Goal: Information Seeking & Learning: Compare options

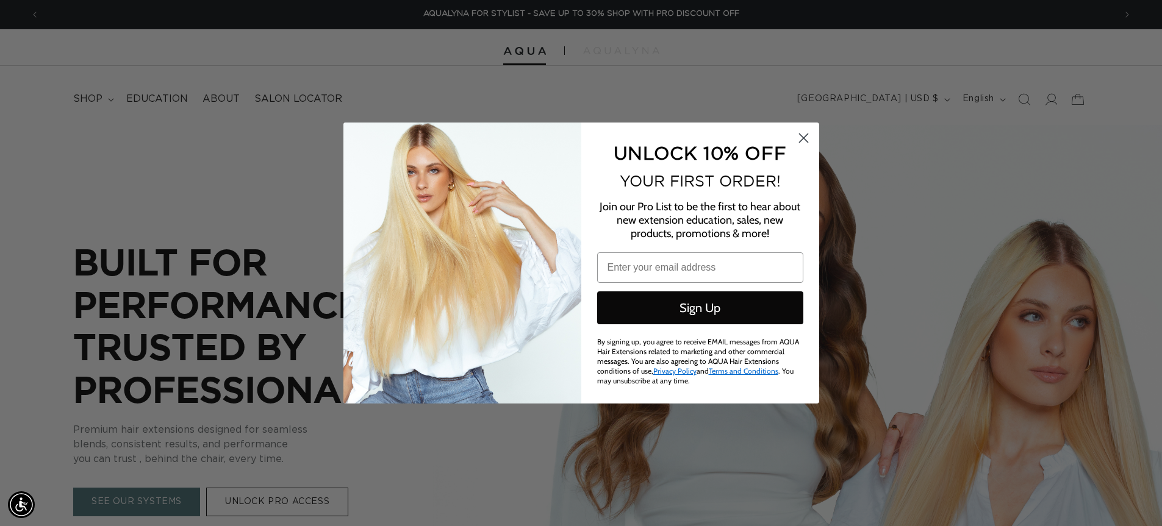
click at [807, 148] on circle "Close dialog" at bounding box center [803, 138] width 20 height 20
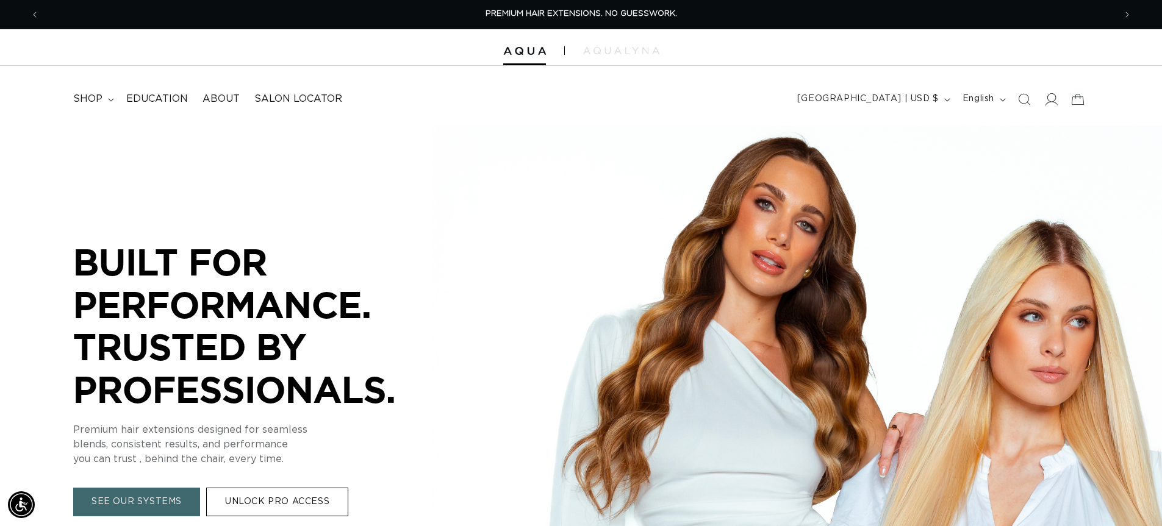
click at [1056, 102] on icon at bounding box center [1050, 99] width 13 height 13
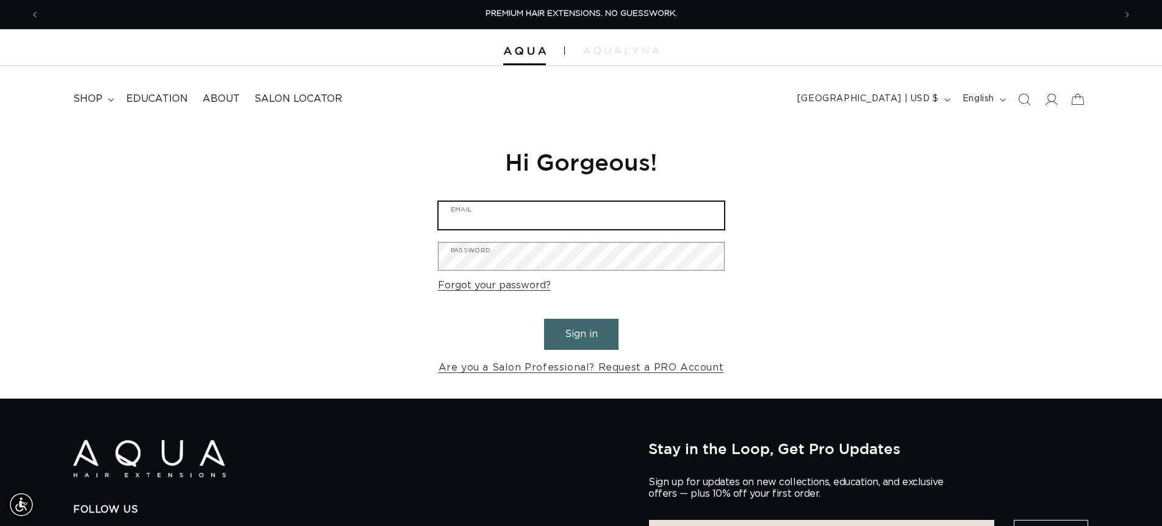
type input "[EMAIL_ADDRESS][DOMAIN_NAME]"
click at [584, 340] on button "Sign in" at bounding box center [581, 334] width 74 height 31
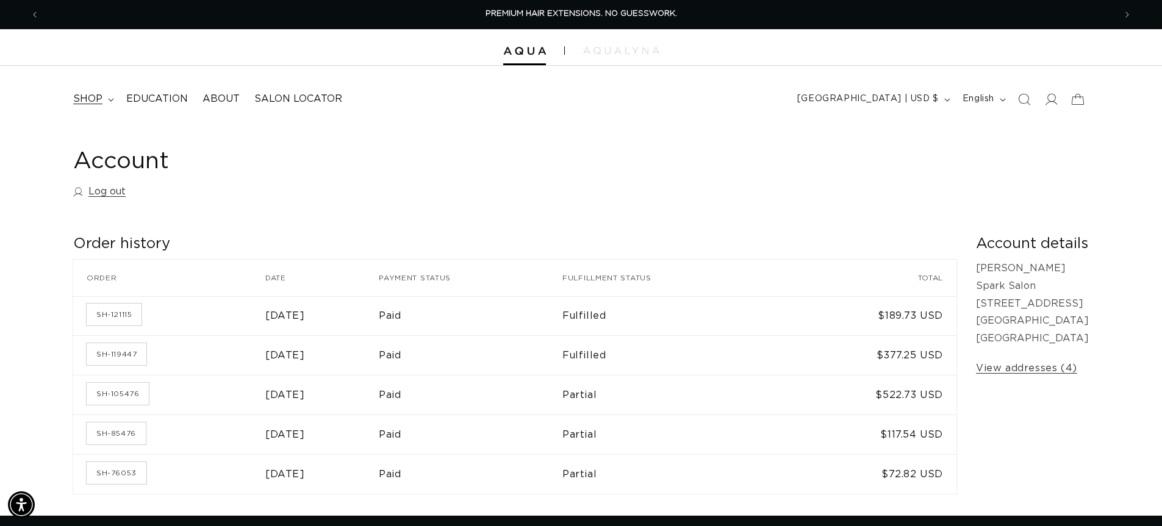
click at [90, 97] on span "shop" at bounding box center [87, 99] width 29 height 13
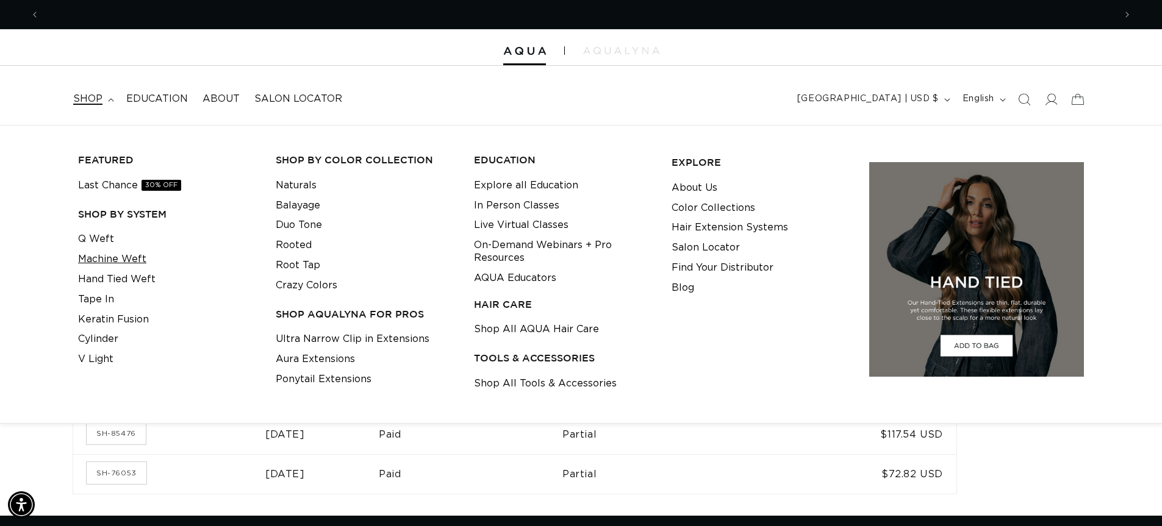
scroll to position [0, 1075]
click at [135, 257] on link "Machine Weft" at bounding box center [112, 259] width 68 height 20
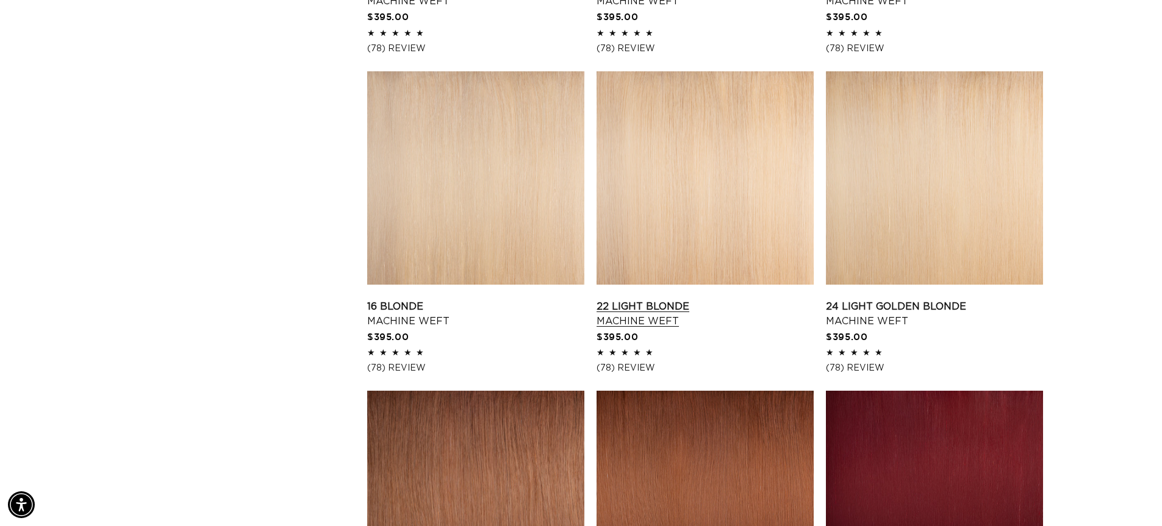
click at [664, 299] on link "22 Light Blonde Machine Weft" at bounding box center [704, 313] width 217 height 29
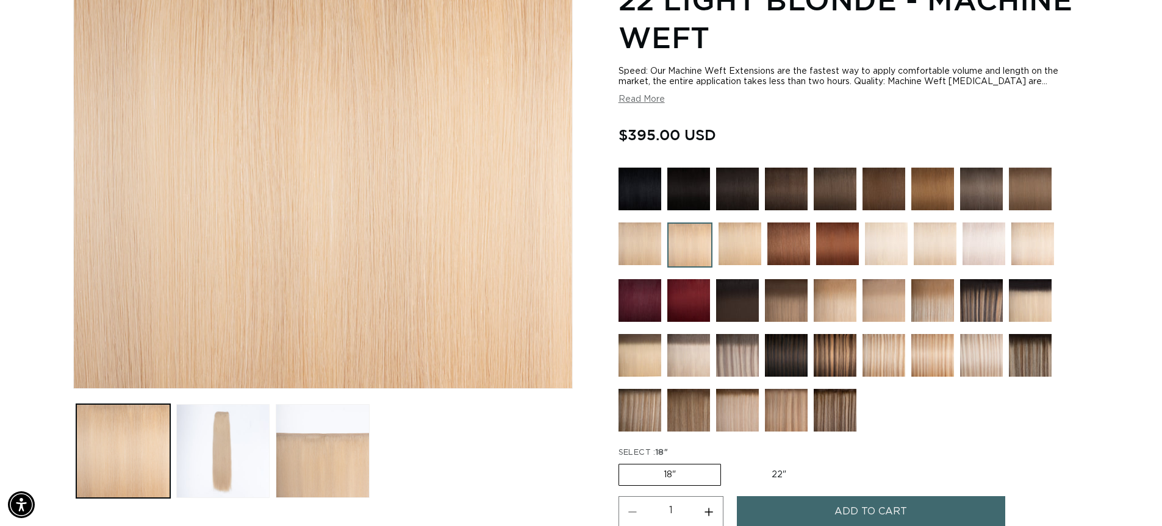
scroll to position [306, 0]
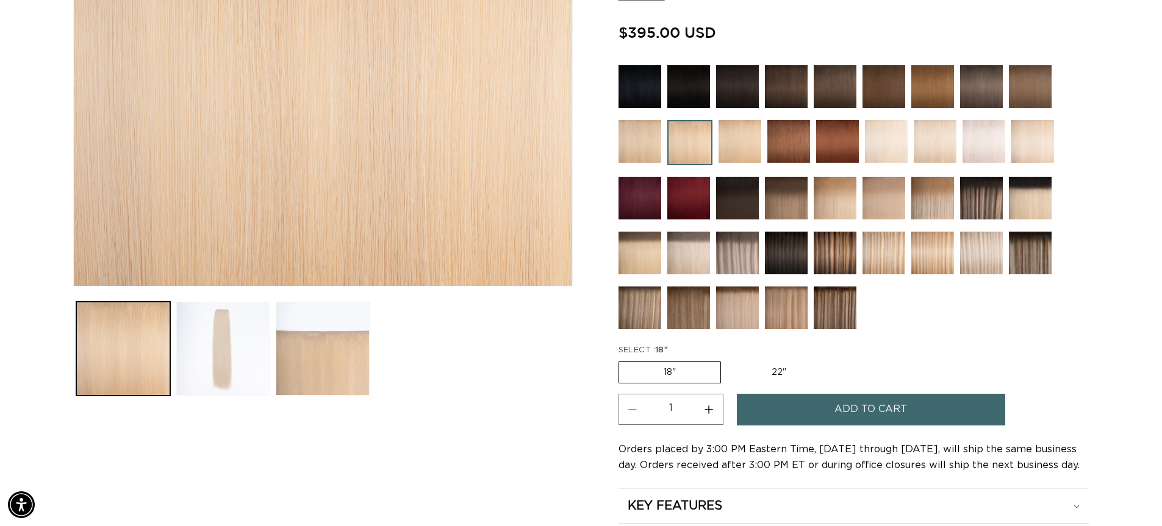
click at [238, 328] on button "Load image 2 in gallery view" at bounding box center [223, 349] width 94 height 94
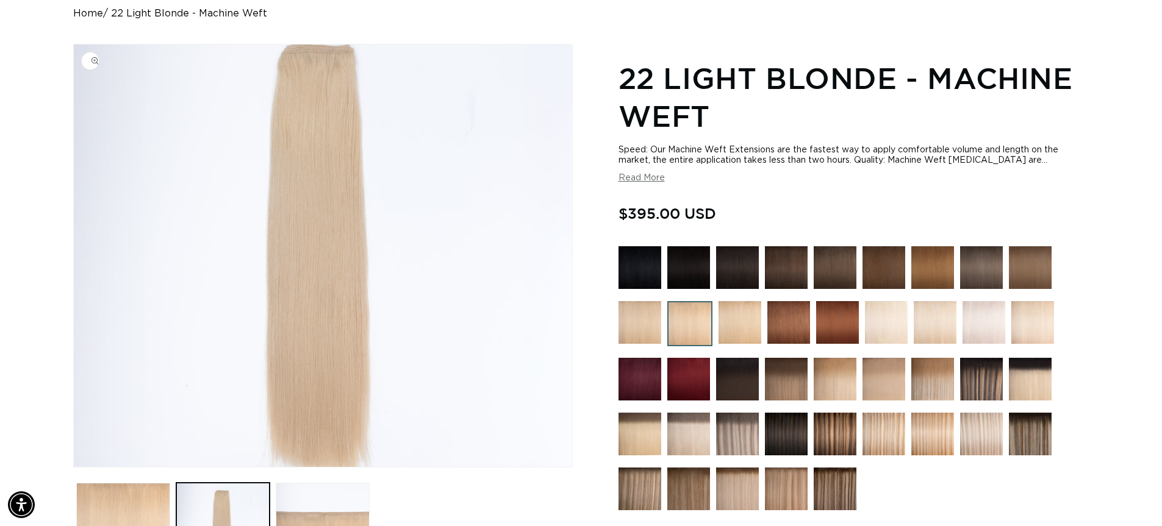
scroll to position [0, 2150]
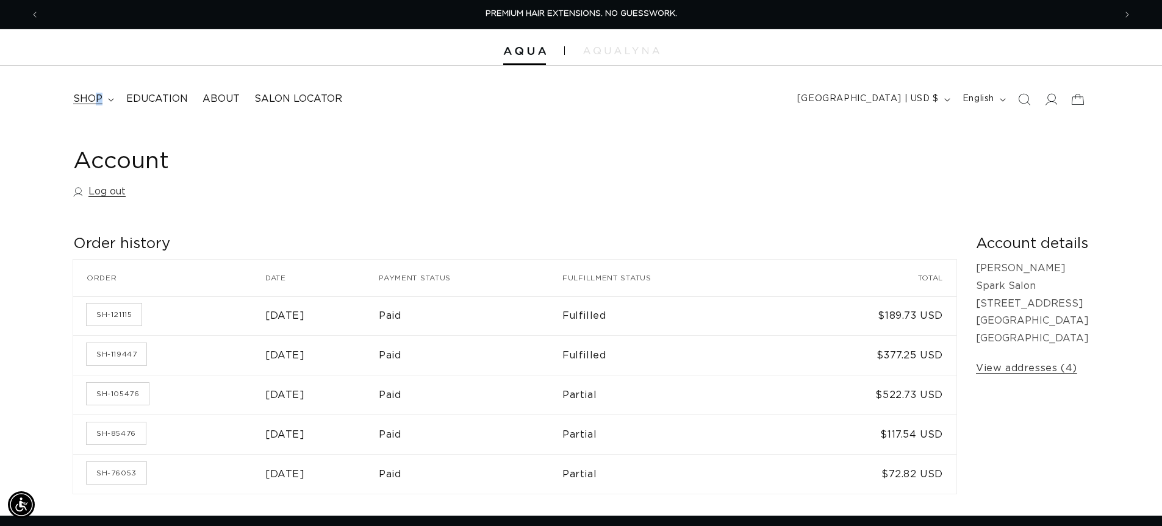
click at [95, 103] on span "shop" at bounding box center [87, 99] width 29 height 13
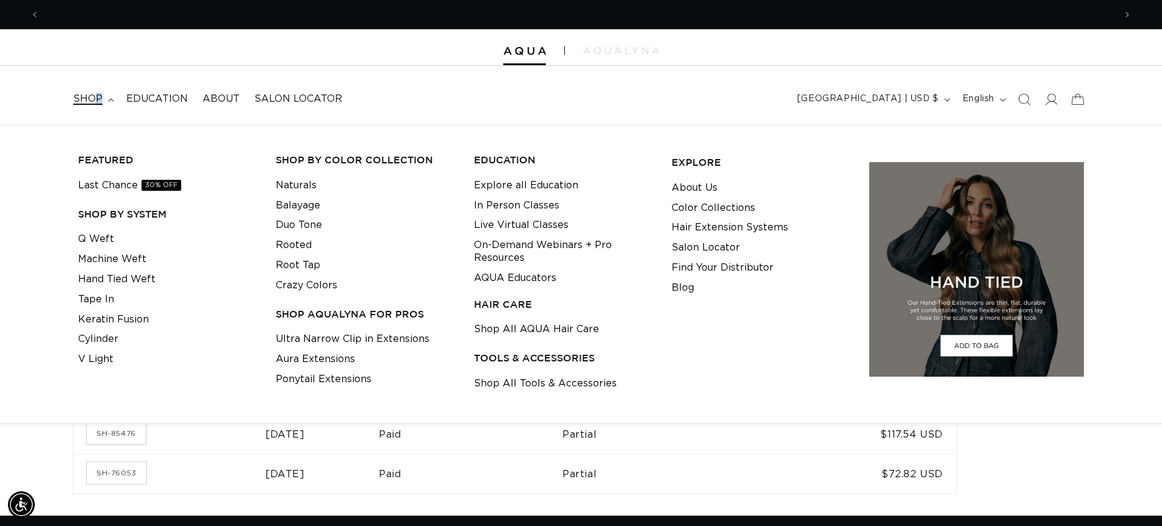
scroll to position [0, 1075]
click at [118, 279] on link "Hand Tied Weft" at bounding box center [116, 280] width 77 height 20
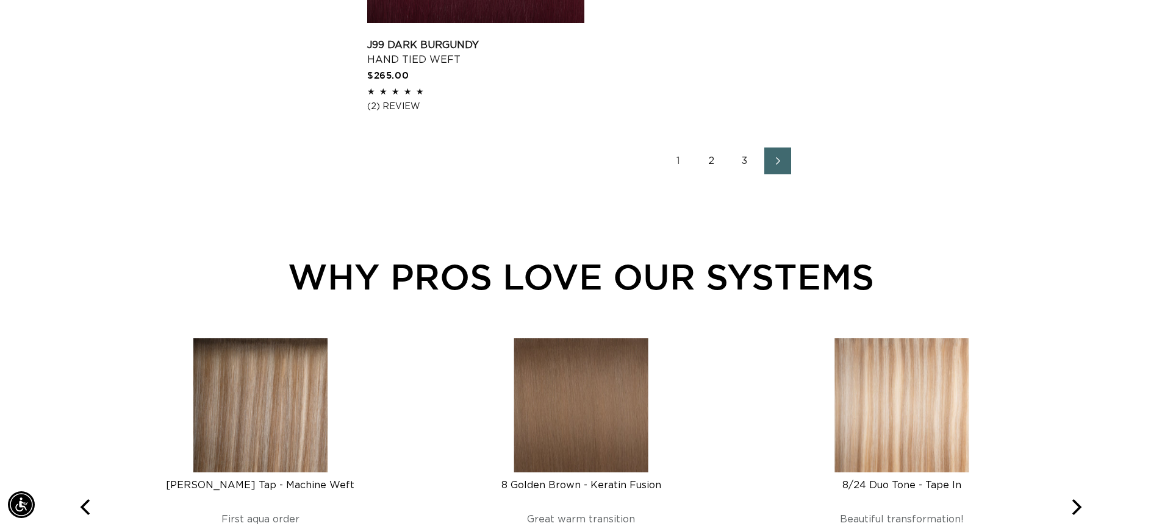
scroll to position [2123, 0]
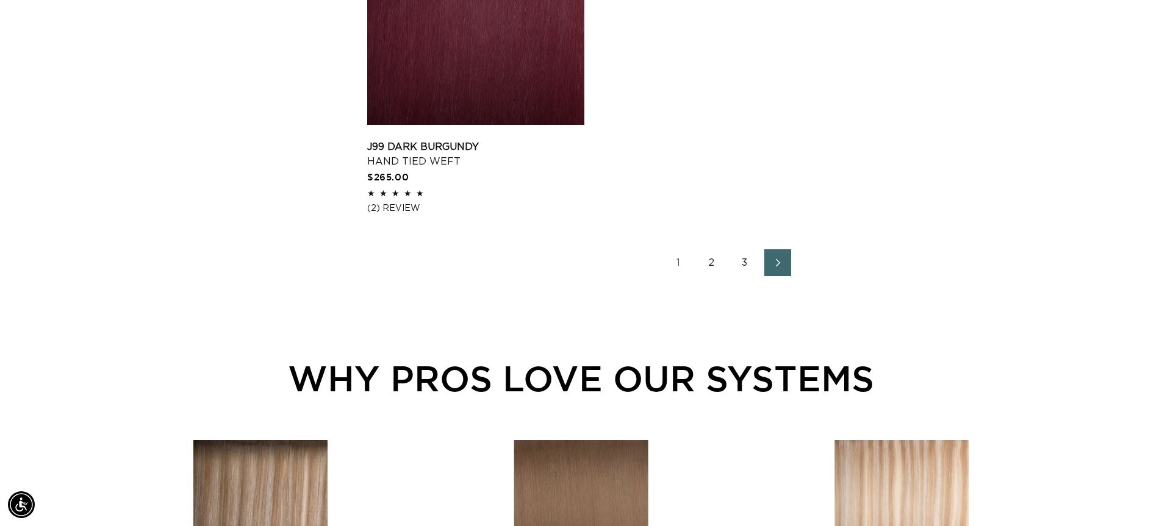
click at [768, 263] on link "Next page" at bounding box center [777, 262] width 27 height 27
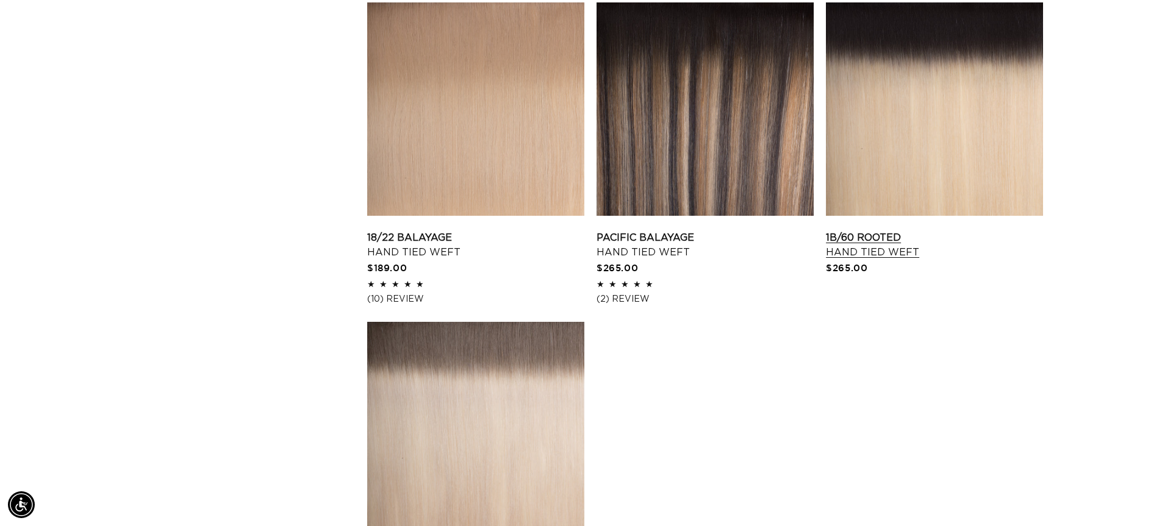
scroll to position [1814, 0]
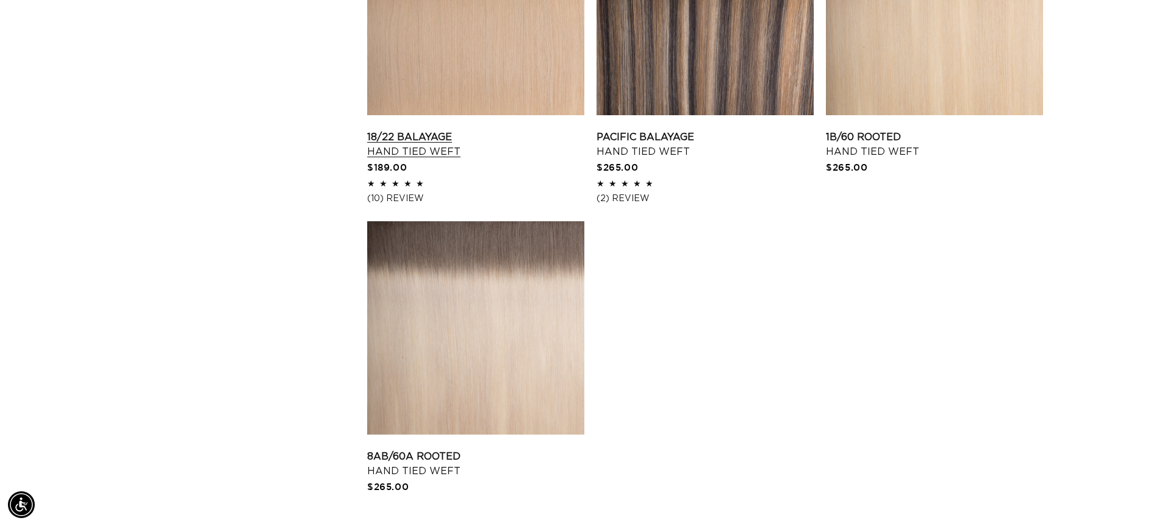
click at [498, 130] on link "18/22 Balayage Hand Tied Weft" at bounding box center [475, 144] width 217 height 29
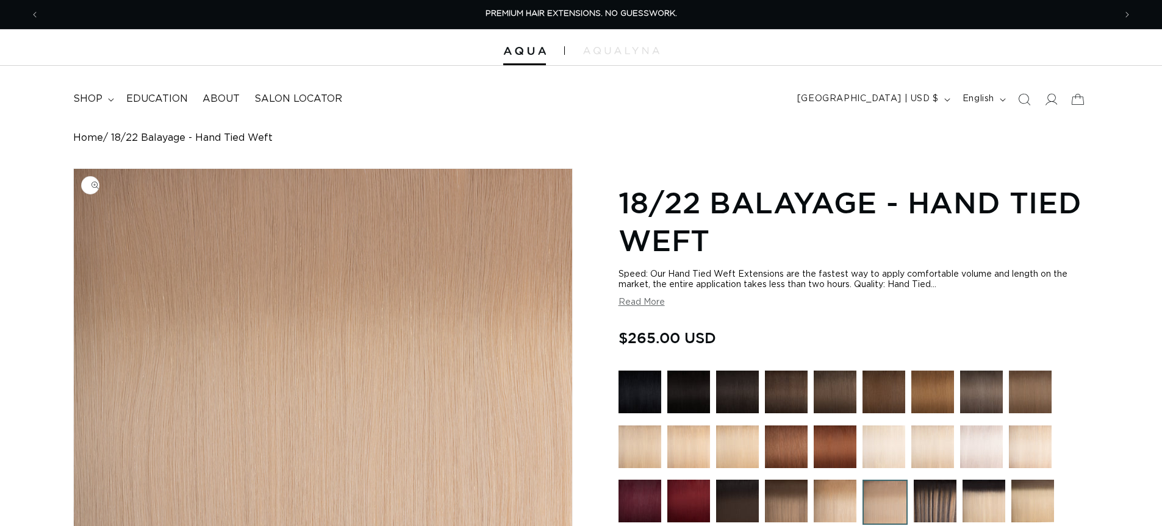
scroll to position [235, 0]
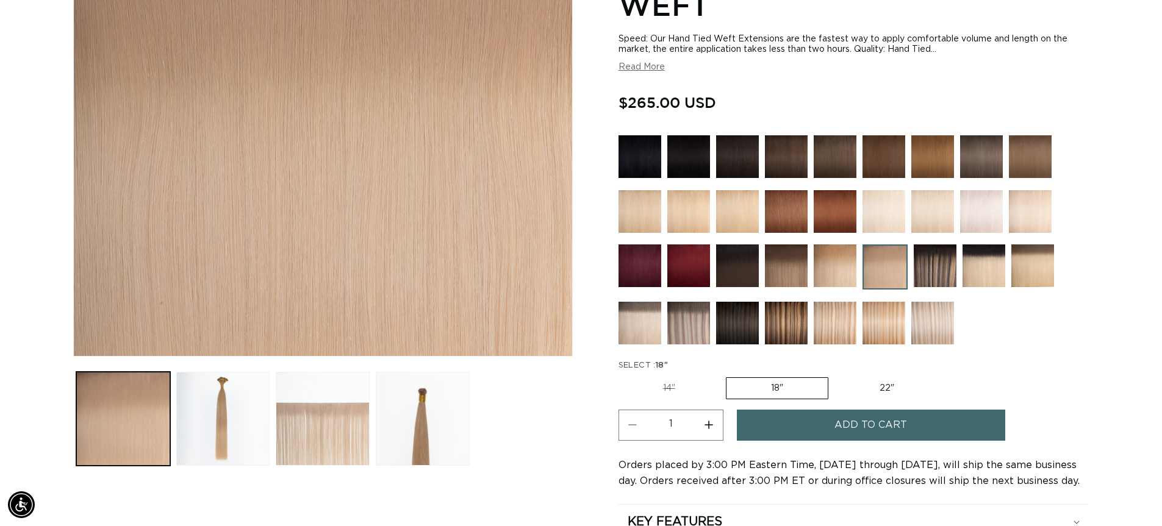
click at [333, 401] on button "Load image 3 in gallery view" at bounding box center [323, 419] width 94 height 94
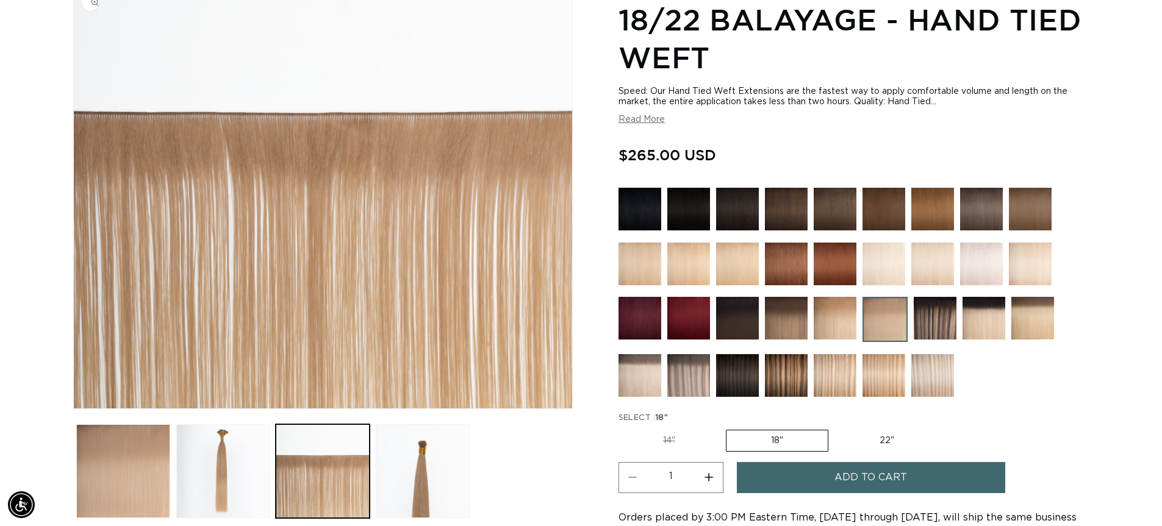
scroll to position [0, 1075]
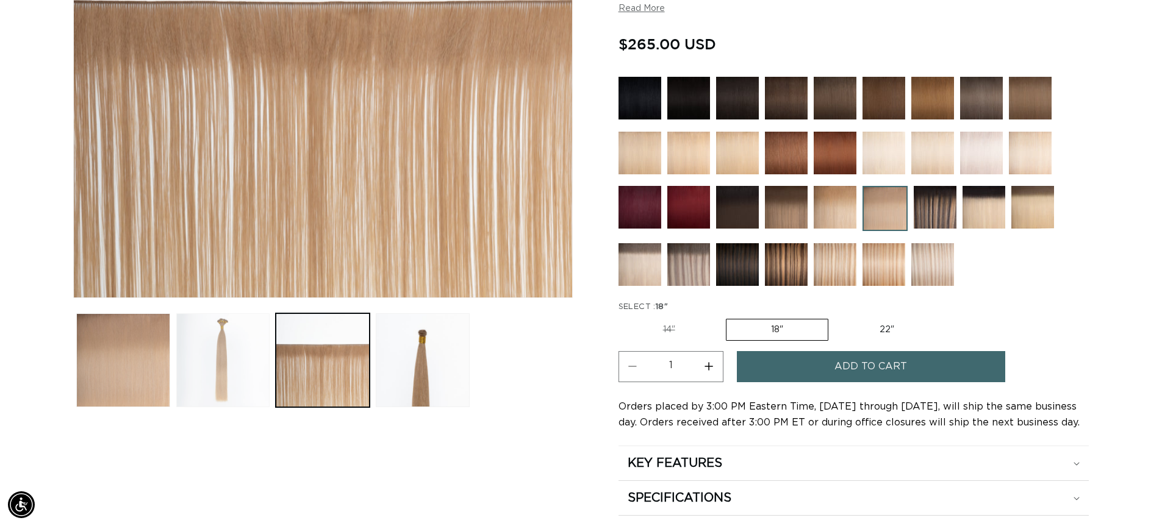
click at [250, 345] on button "Load image 2 in gallery view" at bounding box center [223, 360] width 94 height 94
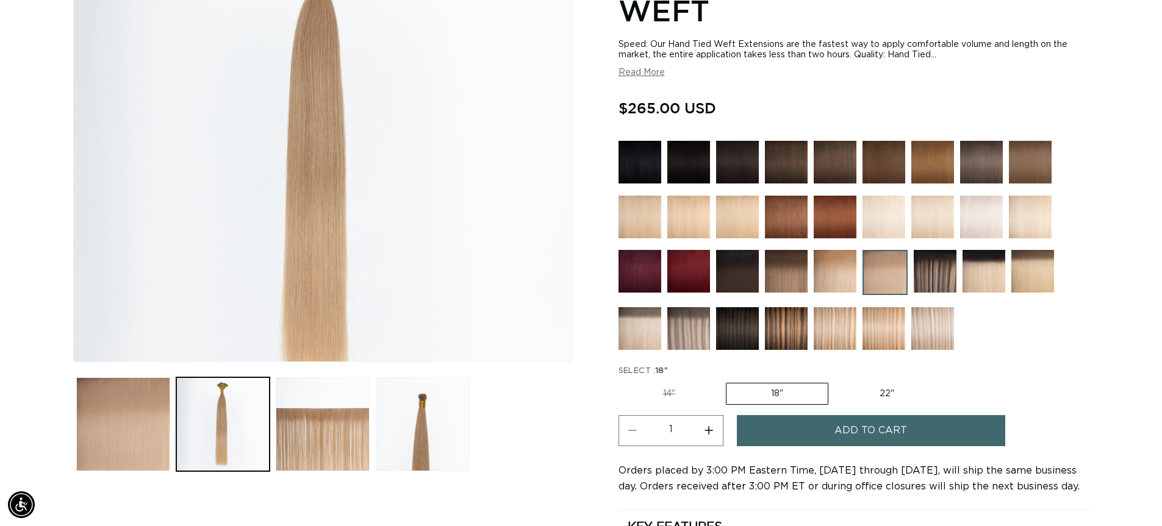
scroll to position [232, 0]
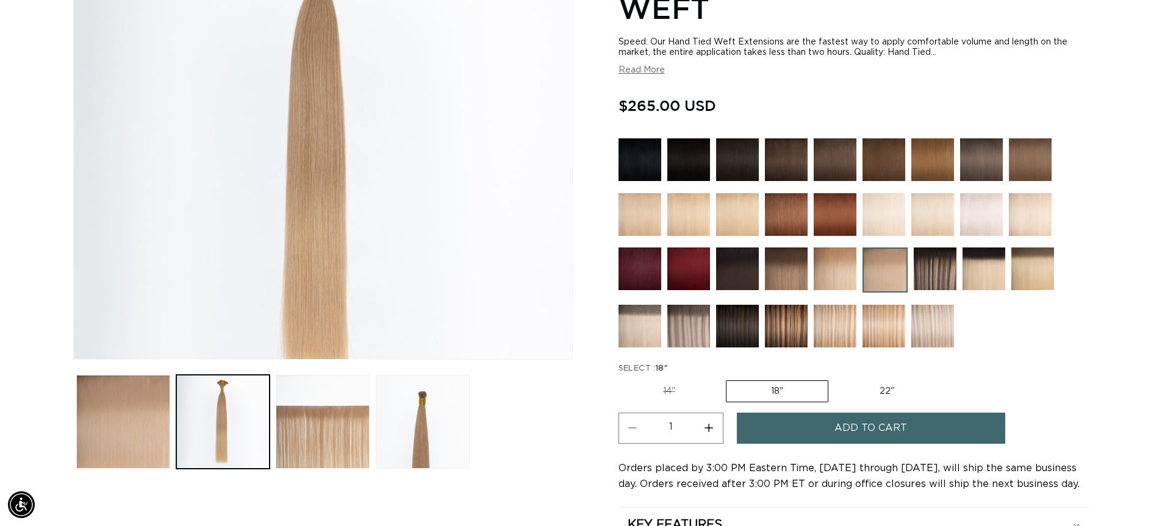
click at [686, 323] on img at bounding box center [688, 326] width 43 height 43
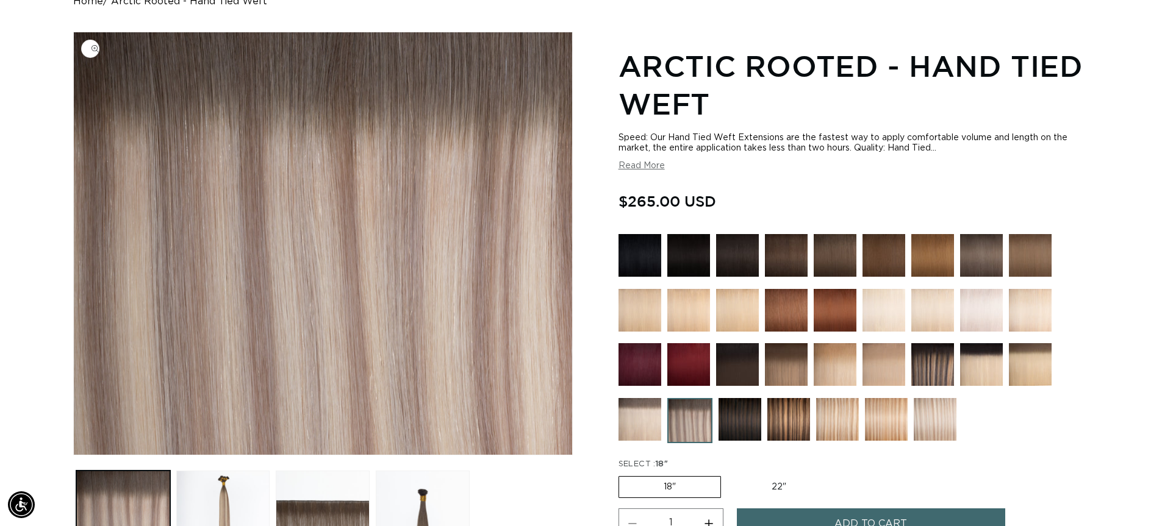
scroll to position [239, 0]
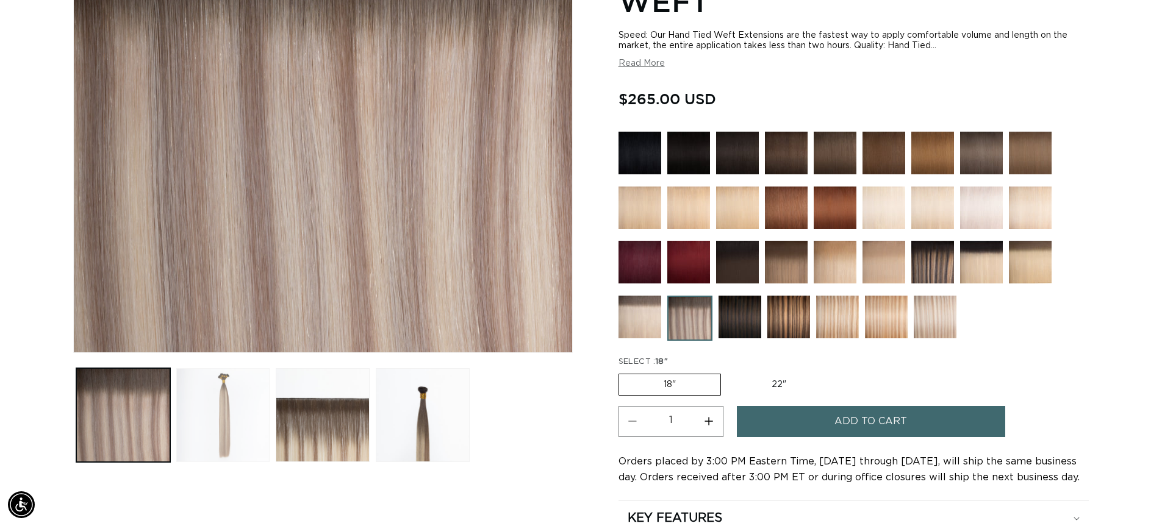
click at [223, 411] on button "Load image 2 in gallery view" at bounding box center [223, 415] width 94 height 94
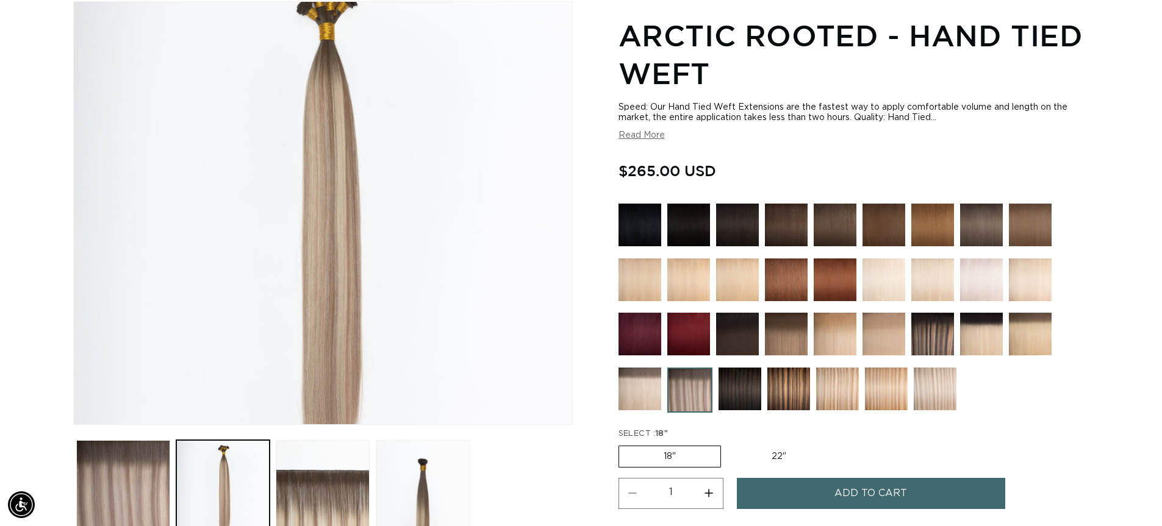
click at [646, 376] on img at bounding box center [639, 389] width 43 height 43
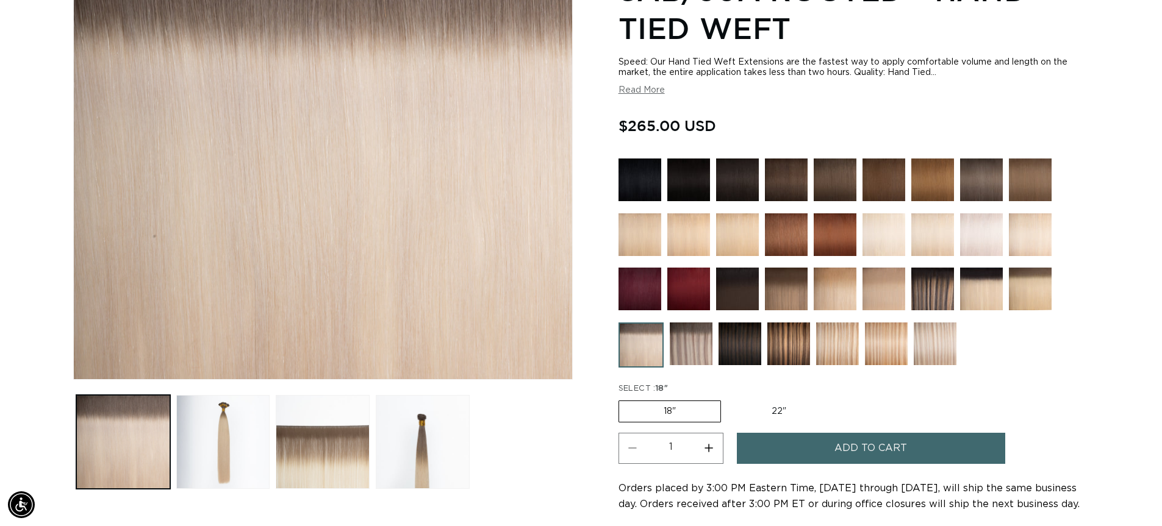
click at [256, 412] on button "Load image 2 in gallery view" at bounding box center [223, 442] width 94 height 94
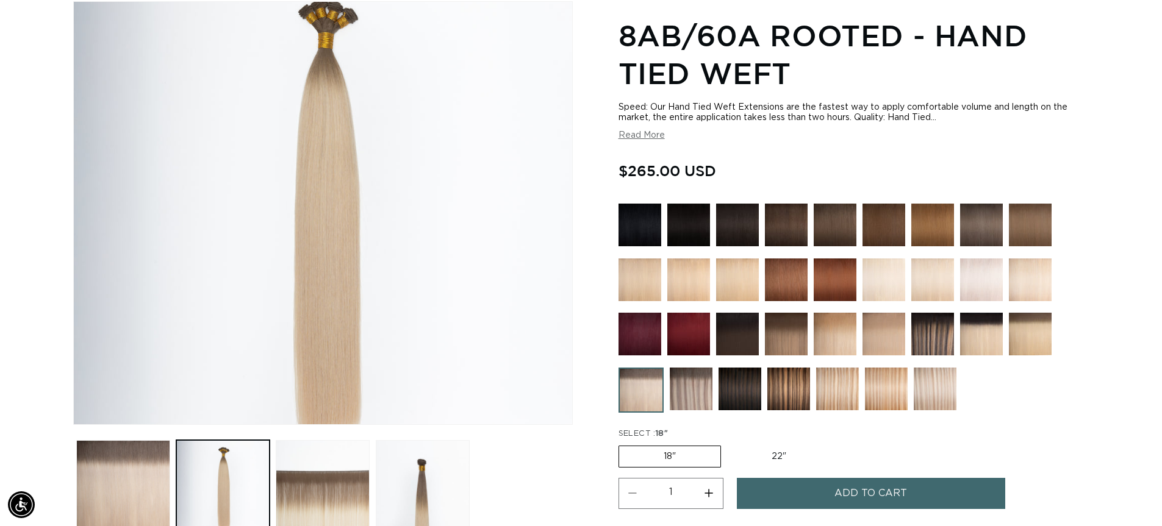
scroll to position [0, 1075]
click at [986, 286] on img at bounding box center [981, 280] width 43 height 43
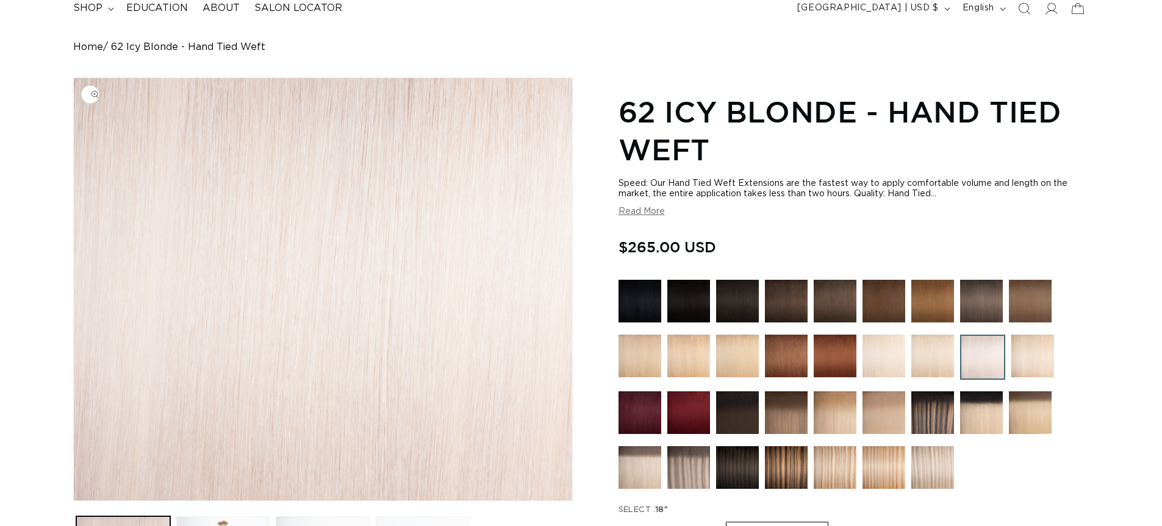
scroll to position [179, 0]
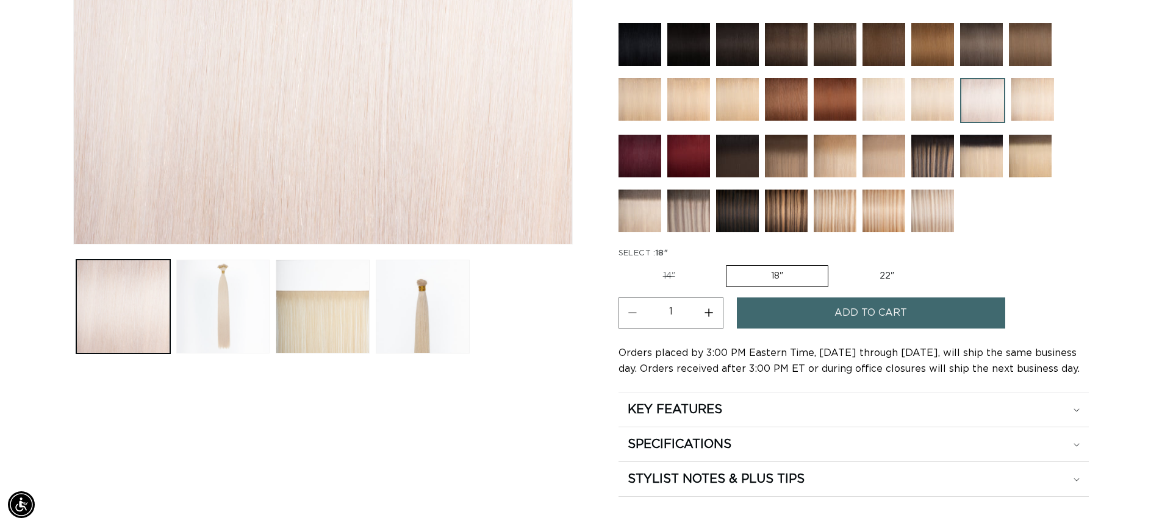
click at [234, 286] on button "Load image 2 in gallery view" at bounding box center [223, 307] width 94 height 94
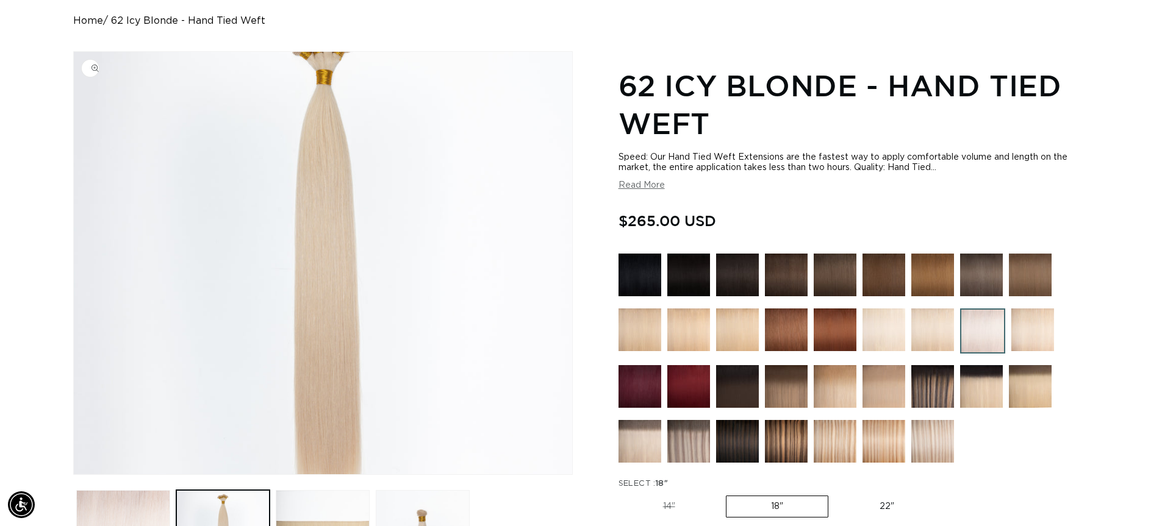
scroll to position [311, 0]
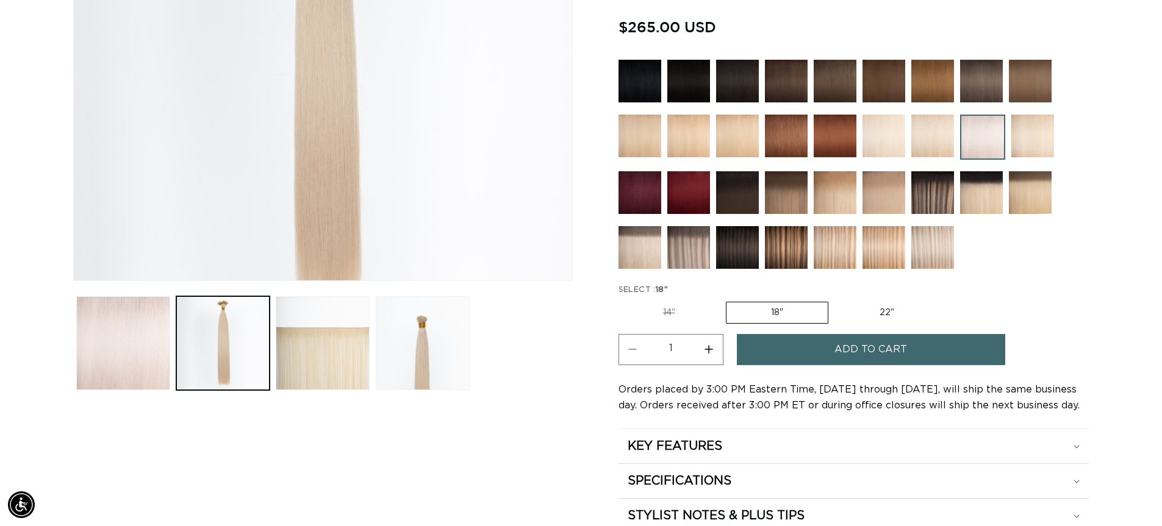
click at [331, 295] on ul "Gallery Viewer" at bounding box center [322, 343] width 499 height 100
click at [347, 326] on button "Load image 3 in gallery view" at bounding box center [323, 343] width 94 height 94
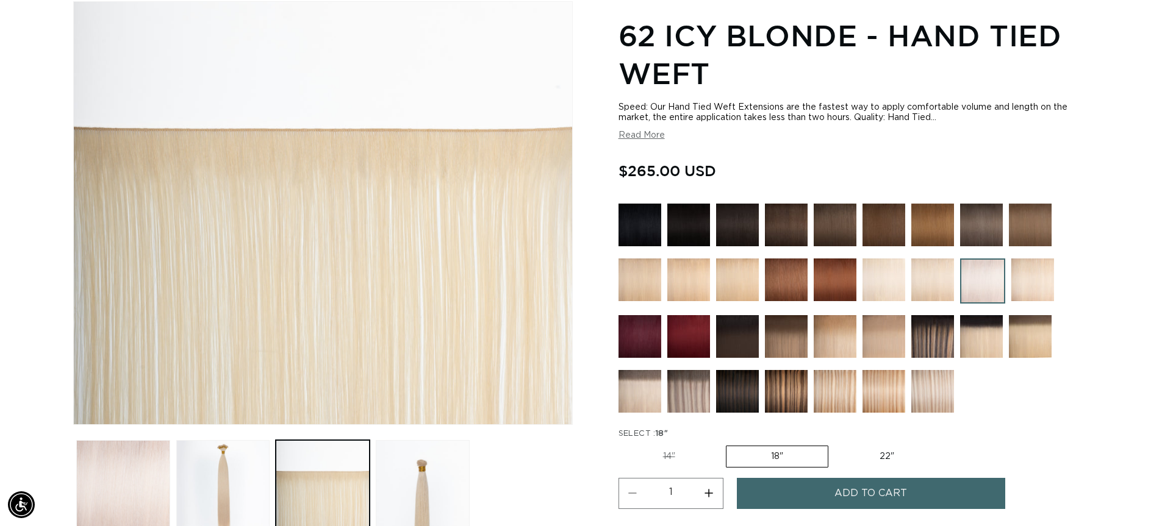
scroll to position [0, 1075]
click at [945, 386] on img at bounding box center [932, 391] width 43 height 43
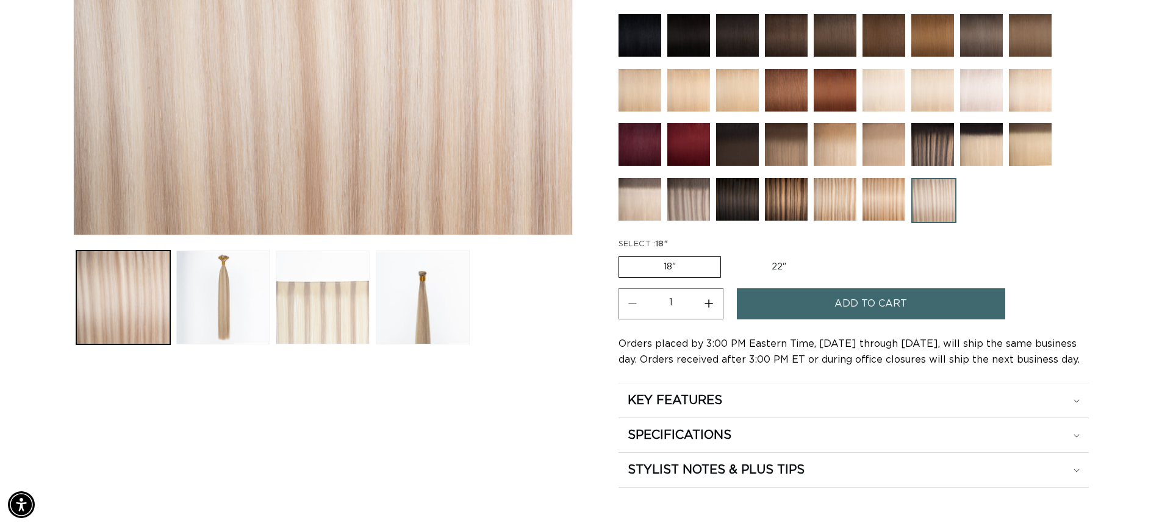
click at [337, 318] on button "Load image 3 in gallery view" at bounding box center [323, 298] width 94 height 94
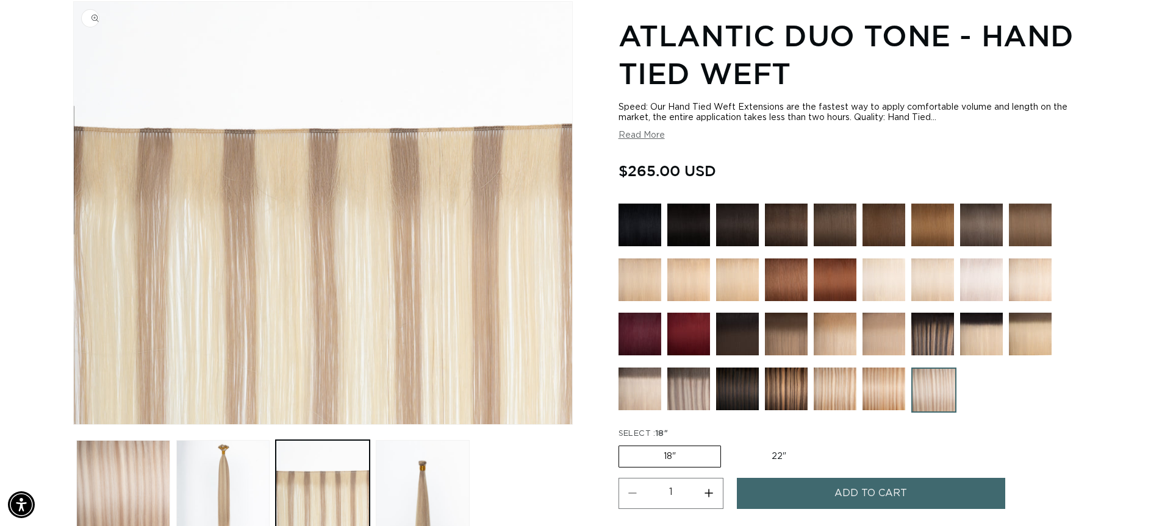
scroll to position [0, 1075]
click at [250, 475] on button "Load image 2 in gallery view" at bounding box center [223, 487] width 94 height 94
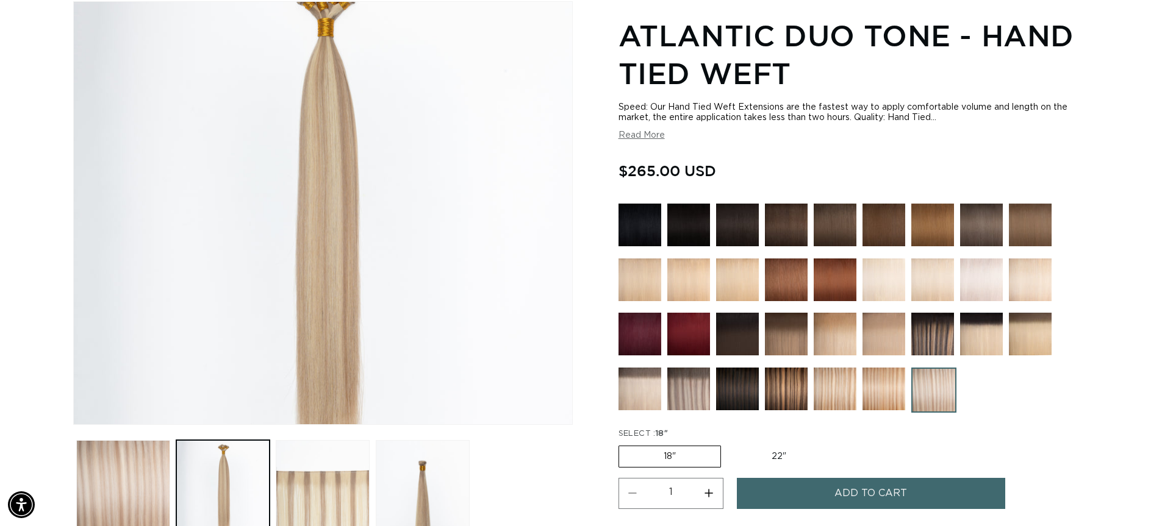
scroll to position [0, 0]
